Goal: Find specific page/section: Find specific page/section

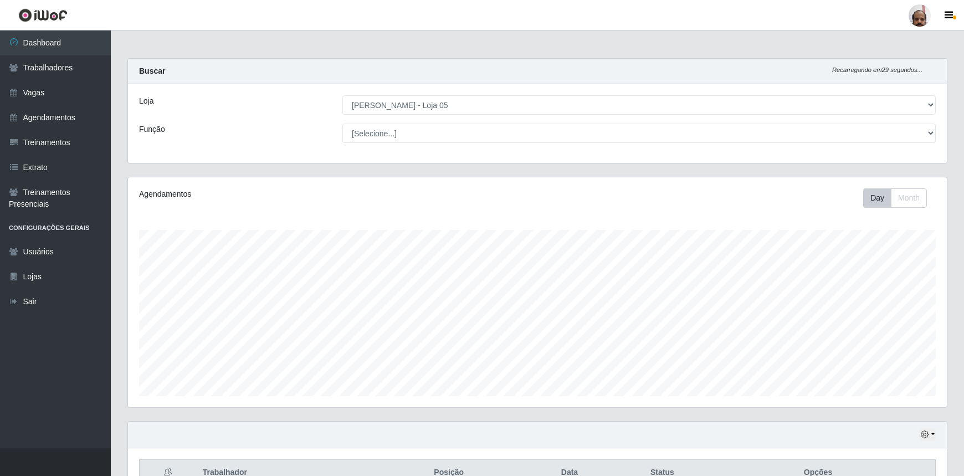
select select "252"
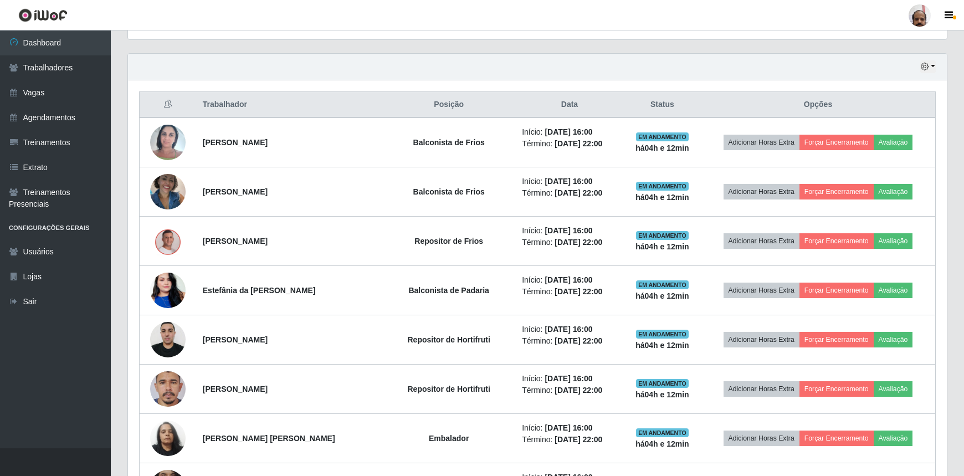
scroll to position [230, 819]
drag, startPoint x: 0, startPoint y: 0, endPoint x: 54, endPoint y: 66, distance: 85.0
click at [54, 66] on link "Trabalhadores" at bounding box center [55, 67] width 111 height 25
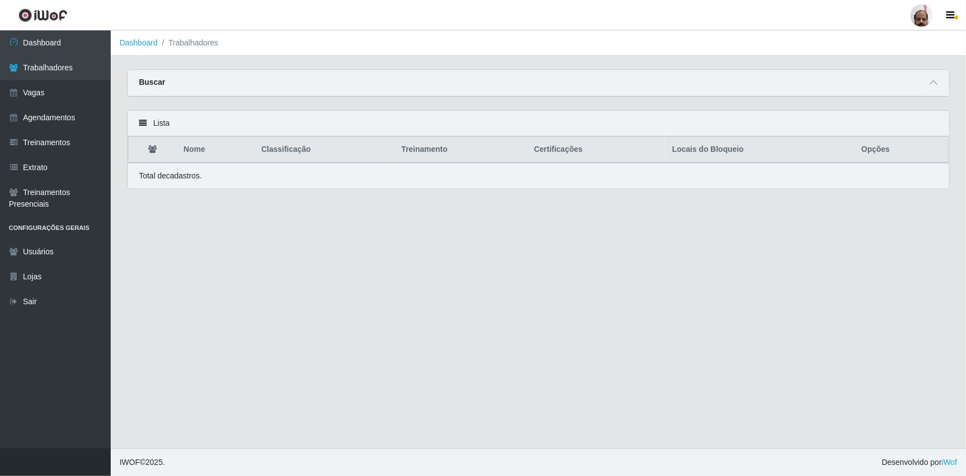
click at [197, 84] on div "Buscar" at bounding box center [538, 83] width 821 height 27
click at [180, 122] on div "Lista" at bounding box center [538, 123] width 821 height 25
click at [893, 80] on div "Buscar" at bounding box center [538, 83] width 821 height 27
click at [928, 80] on span at bounding box center [933, 82] width 13 height 13
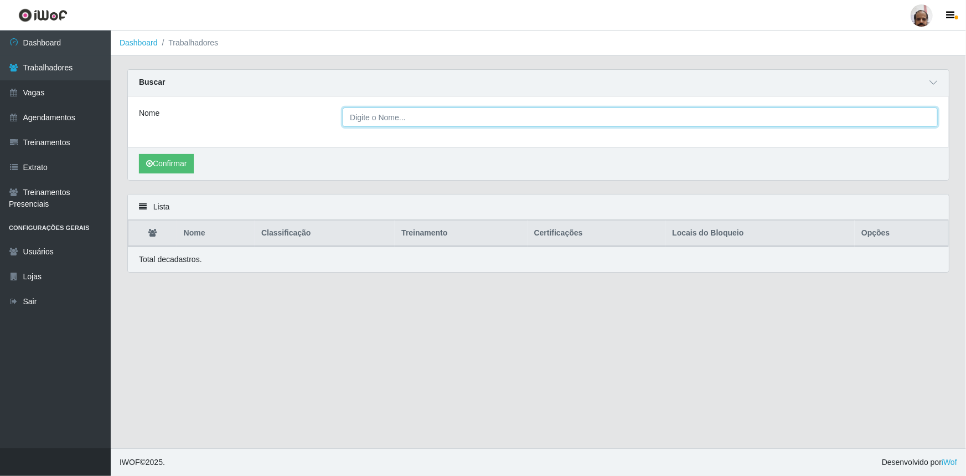
click at [413, 120] on input "Nome" at bounding box center [640, 116] width 595 height 19
type input "[PERSON_NAME]"
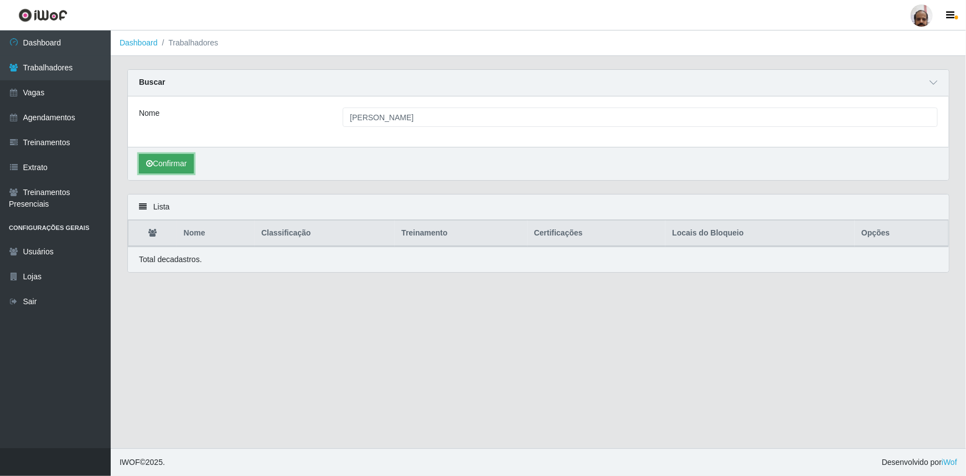
click at [169, 164] on button "Confirmar" at bounding box center [166, 163] width 55 height 19
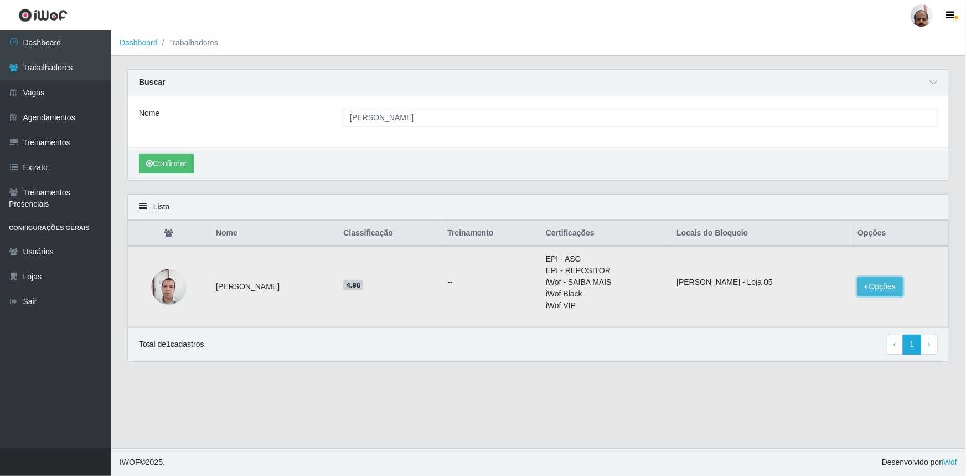
click at [891, 287] on button "Opções" at bounding box center [880, 286] width 45 height 19
click at [518, 362] on div "Lista Nome Classificação Treinamento Certificações Locais do Bloqueio Opções [P…" at bounding box center [538, 284] width 839 height 181
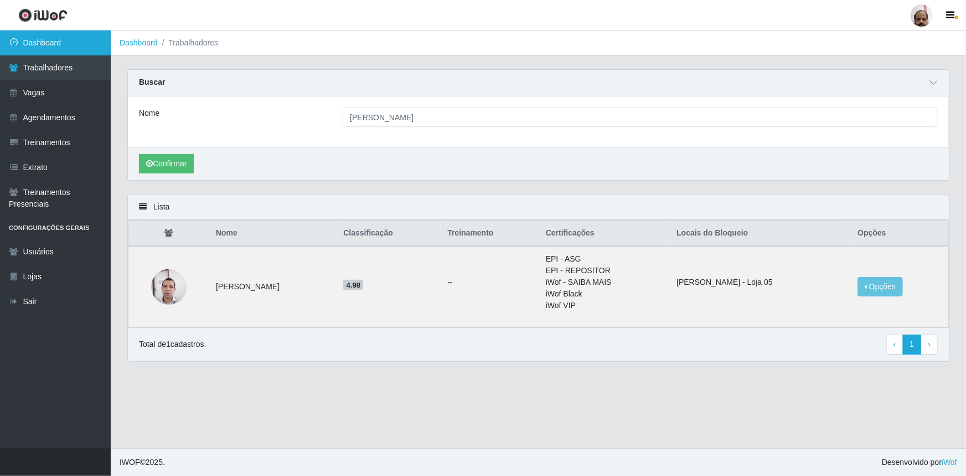
click at [37, 38] on link "Dashboard" at bounding box center [55, 42] width 111 height 25
